Goal: Transaction & Acquisition: Purchase product/service

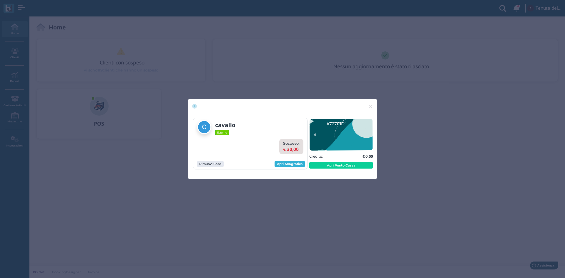
click at [289, 162] on link "Apri Anagrafica" at bounding box center [290, 164] width 30 height 6
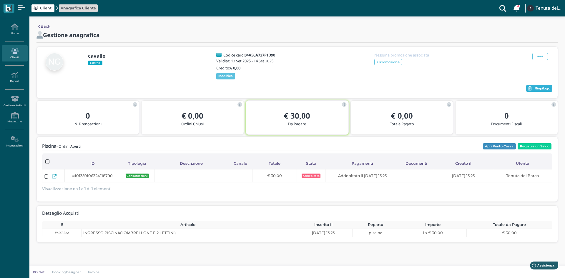
click at [528, 88] on icon "button" at bounding box center [530, 88] width 4 height 4
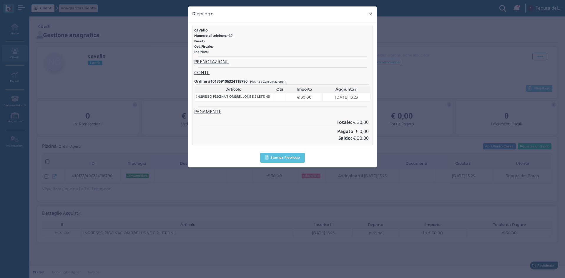
click at [371, 12] on span "×" at bounding box center [370, 14] width 4 height 8
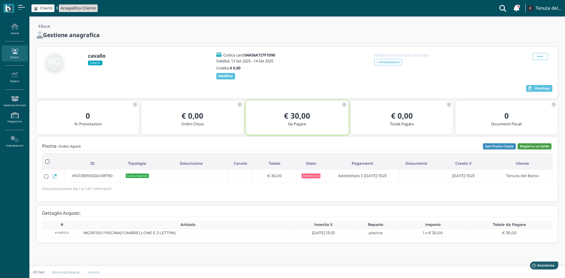
click at [526, 143] on button "Registra un Saldo" at bounding box center [535, 146] width 34 height 6
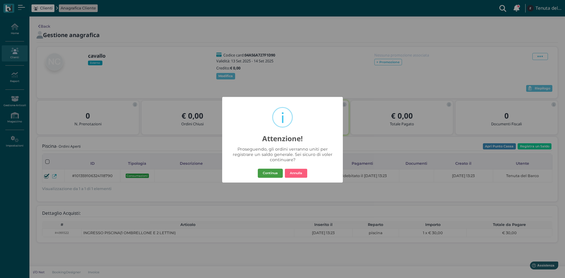
click at [273, 172] on button "Continua" at bounding box center [270, 173] width 25 height 9
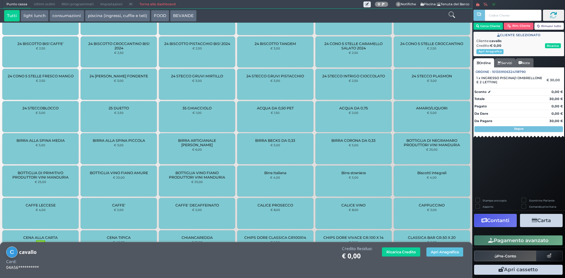
scroll to position [42, 0]
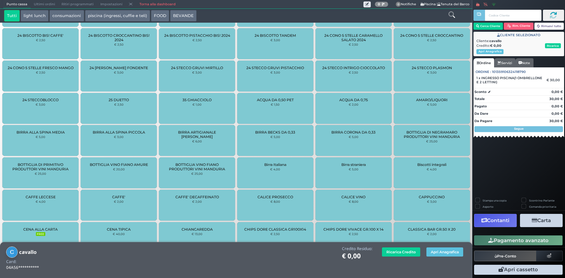
click at [538, 223] on button "Carta" at bounding box center [541, 220] width 43 height 13
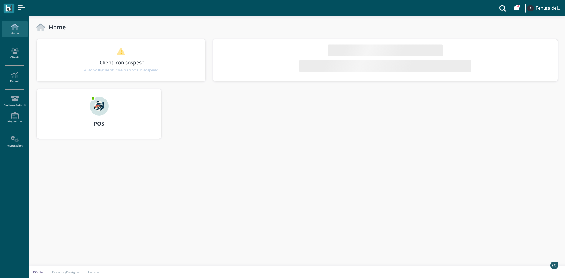
click at [97, 116] on div "POS" at bounding box center [99, 124] width 124 height 16
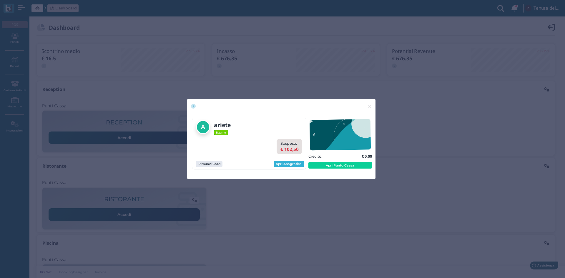
click at [285, 166] on link "Apri Anagrafica" at bounding box center [289, 164] width 30 height 6
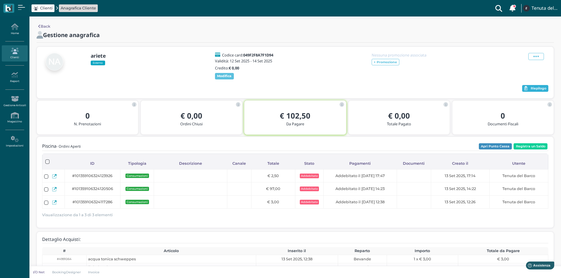
click at [533, 88] on span "Riepilogo" at bounding box center [538, 89] width 16 height 4
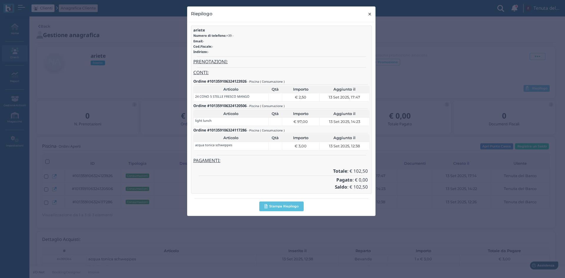
click at [370, 13] on span "×" at bounding box center [370, 14] width 4 height 8
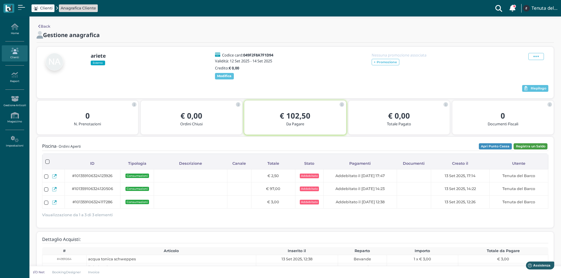
click at [520, 145] on button "Registra un Saldo" at bounding box center [530, 146] width 34 height 6
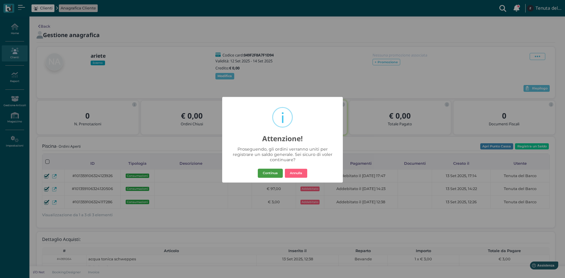
click at [267, 176] on button "Continua" at bounding box center [270, 173] width 25 height 9
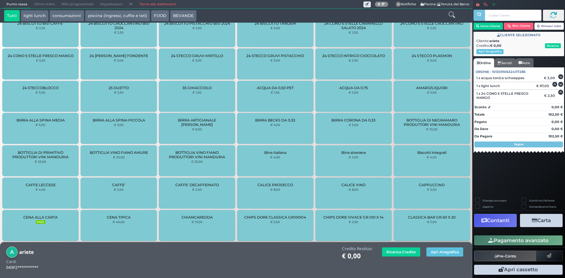
scroll to position [126, 0]
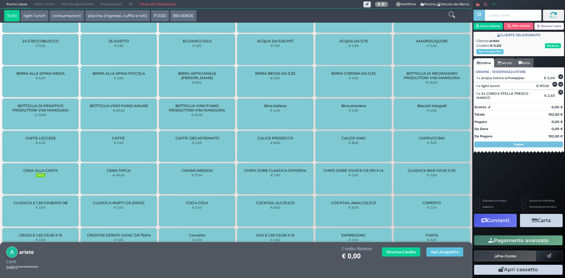
click at [543, 221] on button "Carta" at bounding box center [541, 220] width 43 height 13
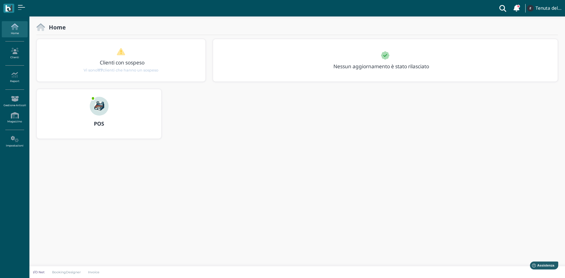
click at [97, 111] on img at bounding box center [99, 106] width 19 height 19
